Goal: Navigation & Orientation: Find specific page/section

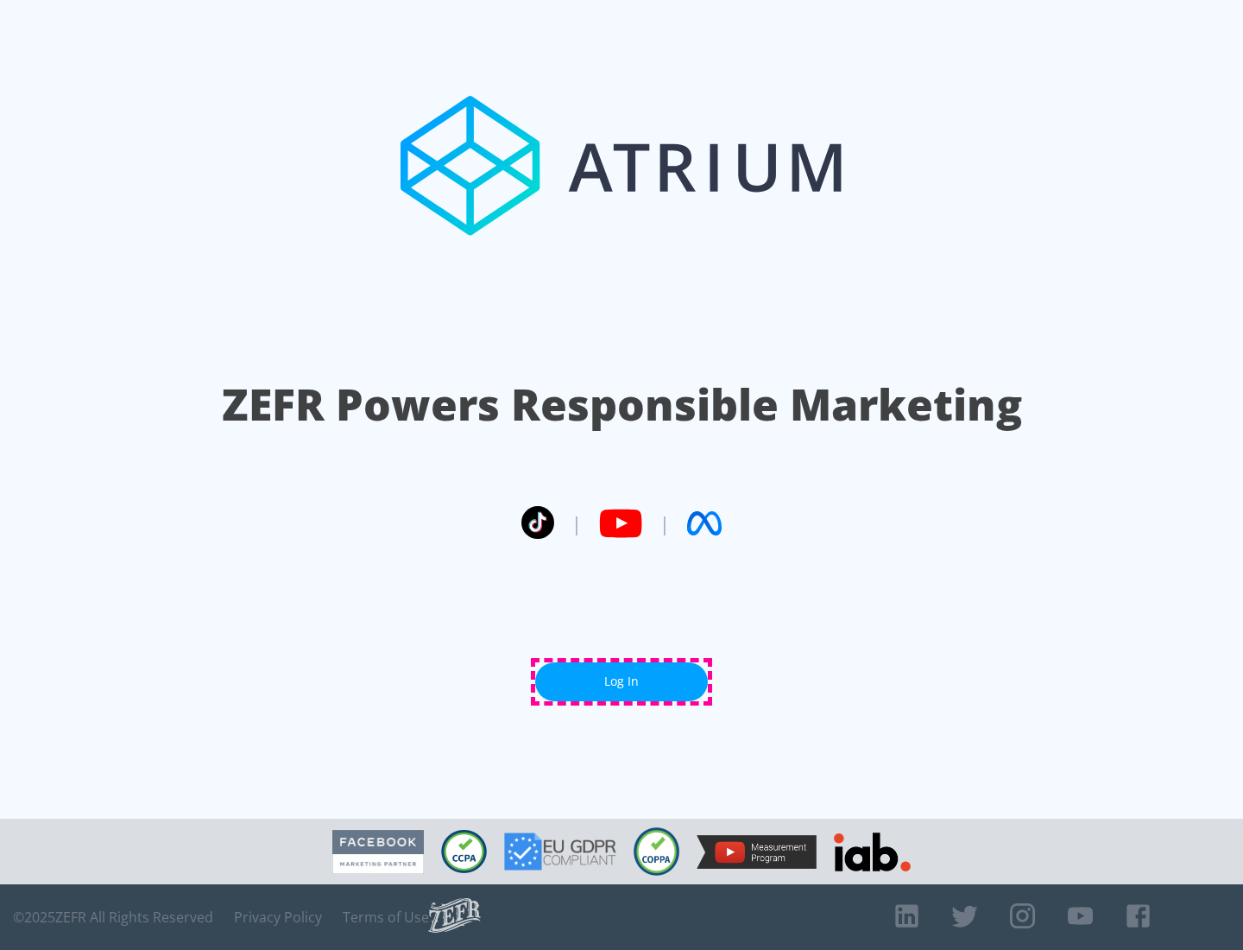
click at [622, 681] on link "Log In" at bounding box center [621, 681] width 173 height 39
